Goal: Task Accomplishment & Management: Manage account settings

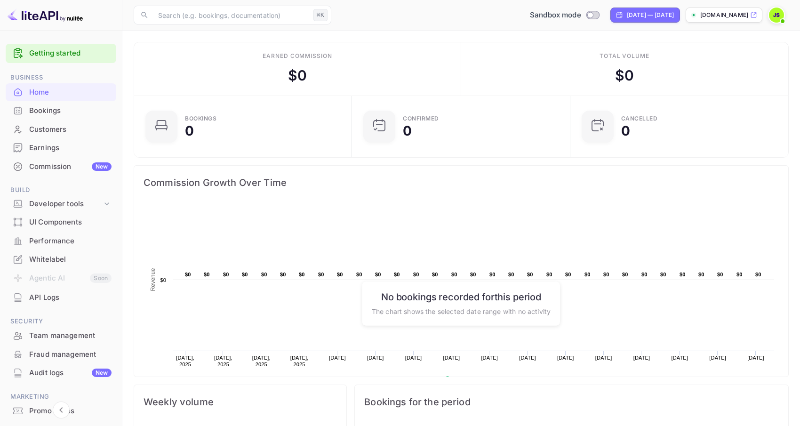
click at [55, 116] on div "Bookings" at bounding box center [61, 111] width 111 height 18
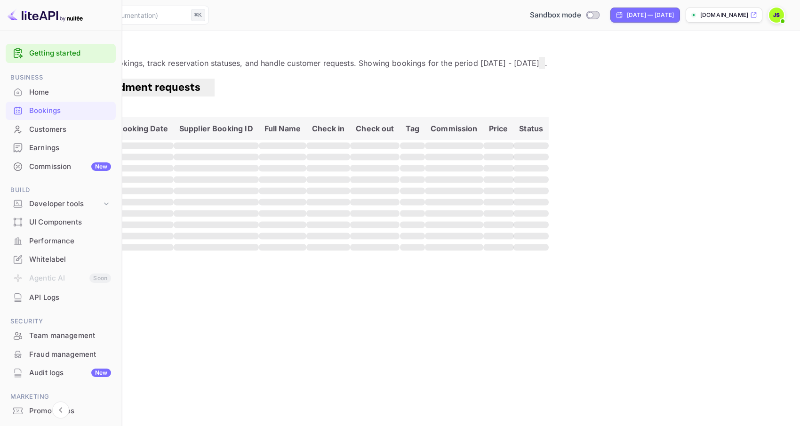
click at [63, 91] on div "Home" at bounding box center [70, 92] width 82 height 11
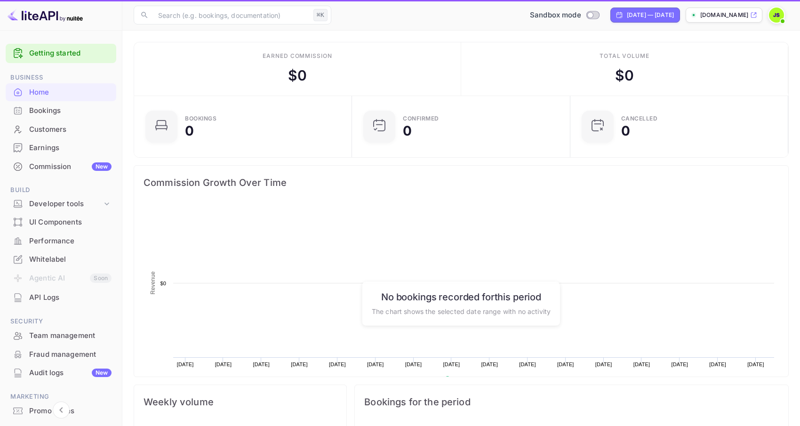
scroll to position [153, 212]
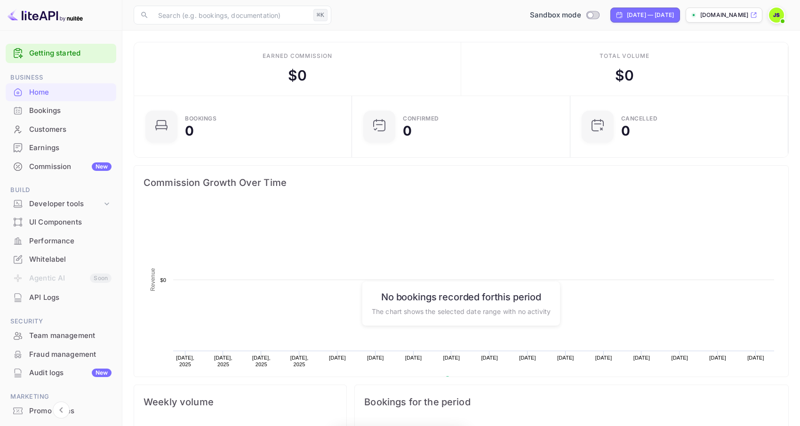
scroll to position [153, 212]
click at [62, 167] on div "Commission New" at bounding box center [70, 166] width 82 height 11
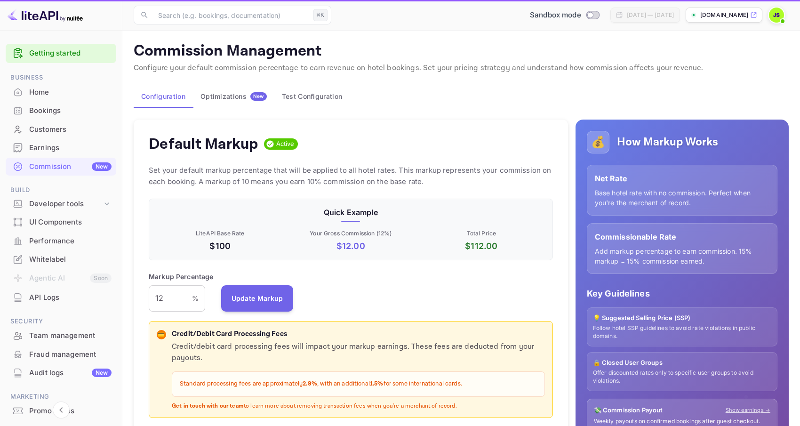
scroll to position [167, 404]
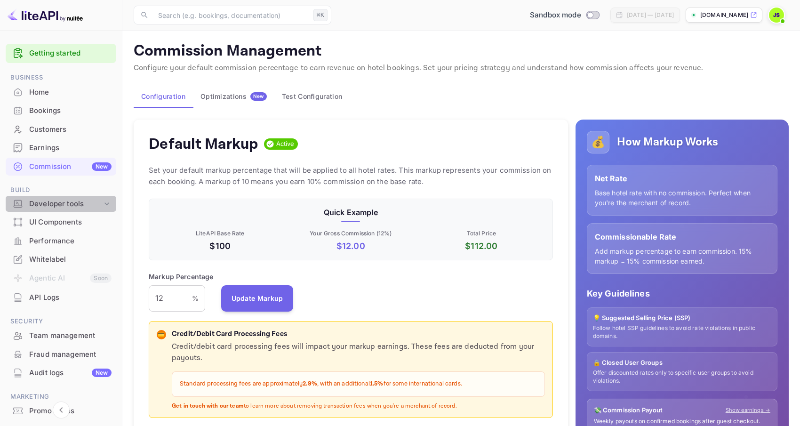
click at [69, 204] on div "Developer tools" at bounding box center [65, 204] width 73 height 11
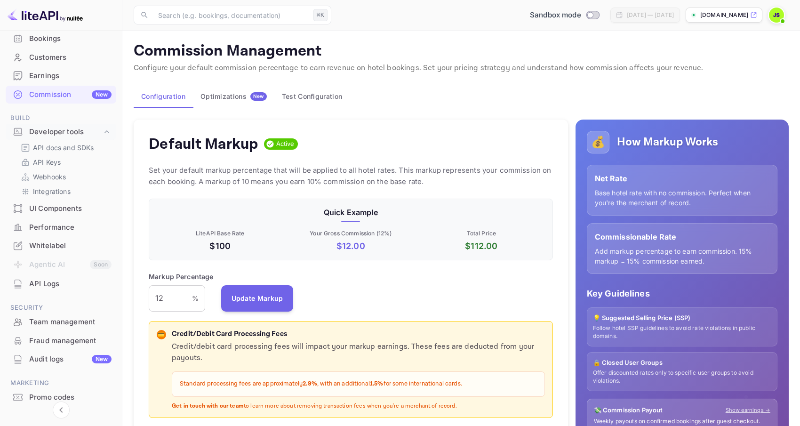
scroll to position [105, 0]
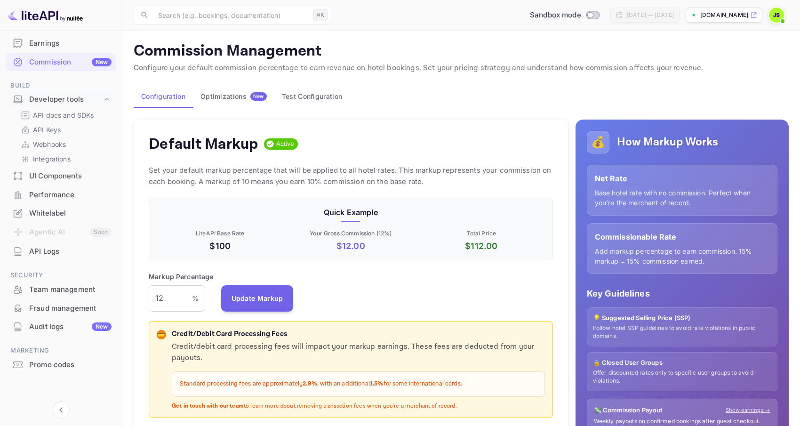
click at [54, 288] on div "Team management" at bounding box center [70, 289] width 82 height 11
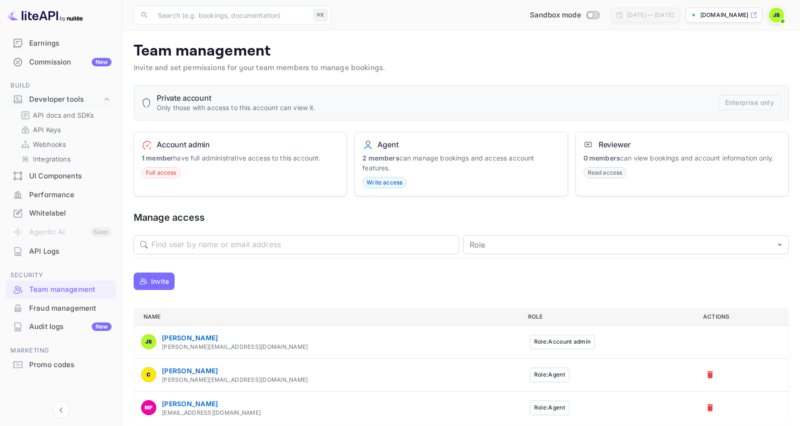
scroll to position [9, 0]
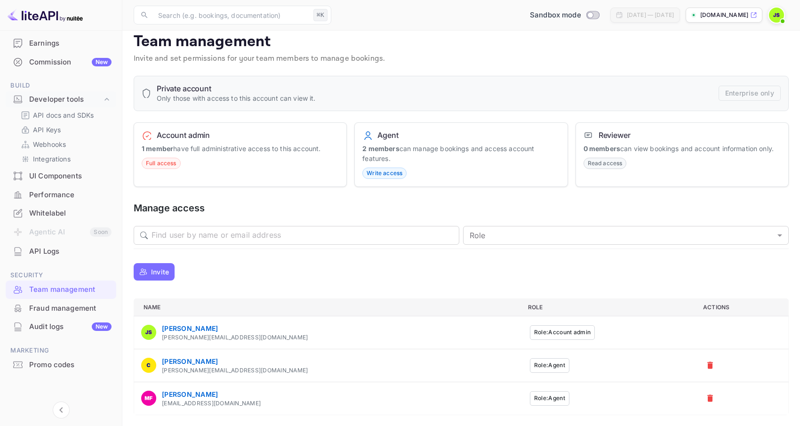
click at [157, 270] on p "Invite" at bounding box center [160, 272] width 18 height 10
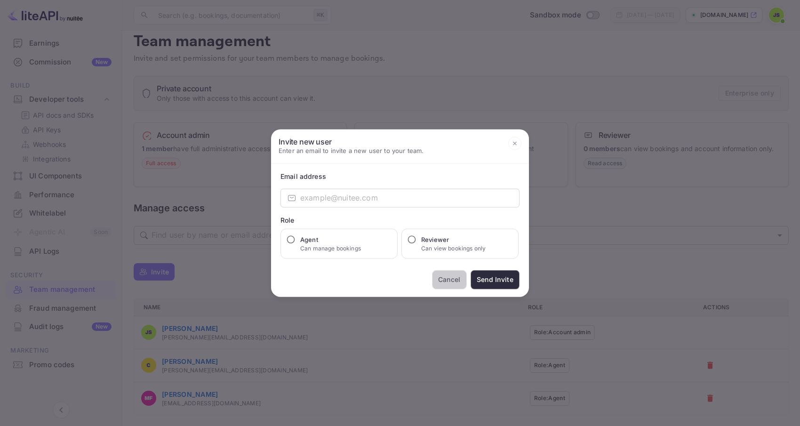
click at [443, 278] on button "Cancel" at bounding box center [449, 279] width 35 height 19
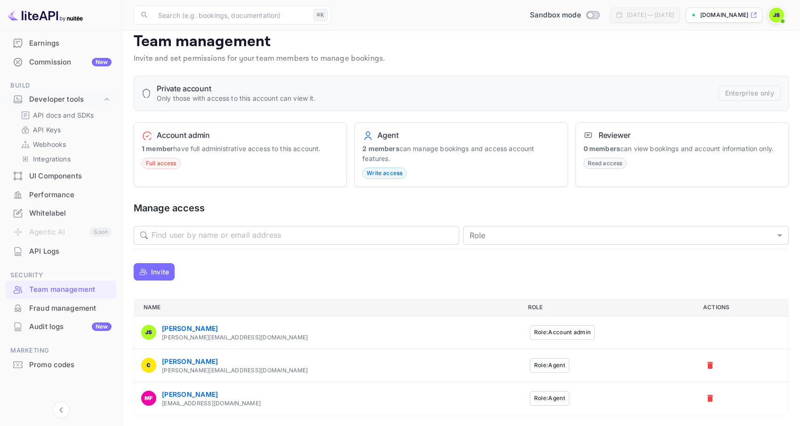
scroll to position [0, 0]
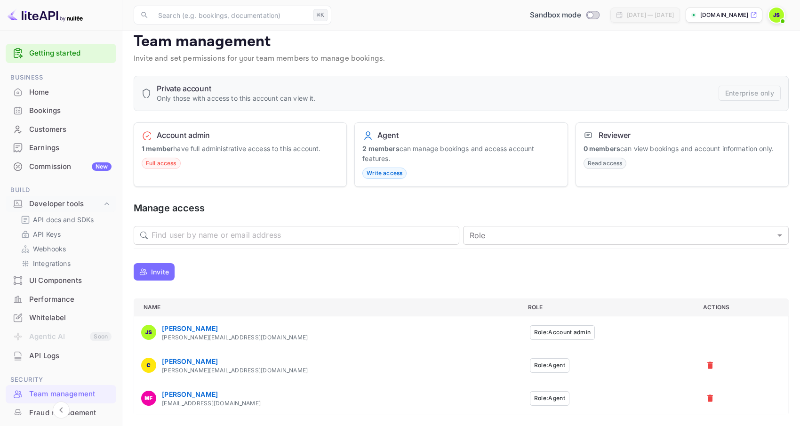
click at [59, 96] on div "Home" at bounding box center [70, 92] width 82 height 11
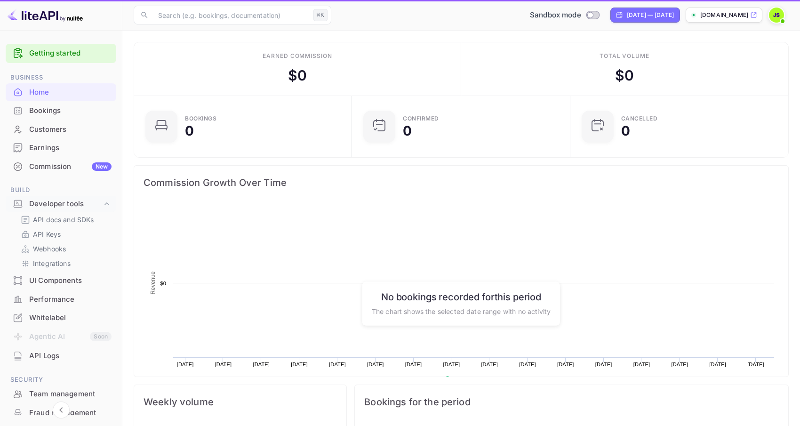
scroll to position [153, 212]
